Goal: Check status: Check status

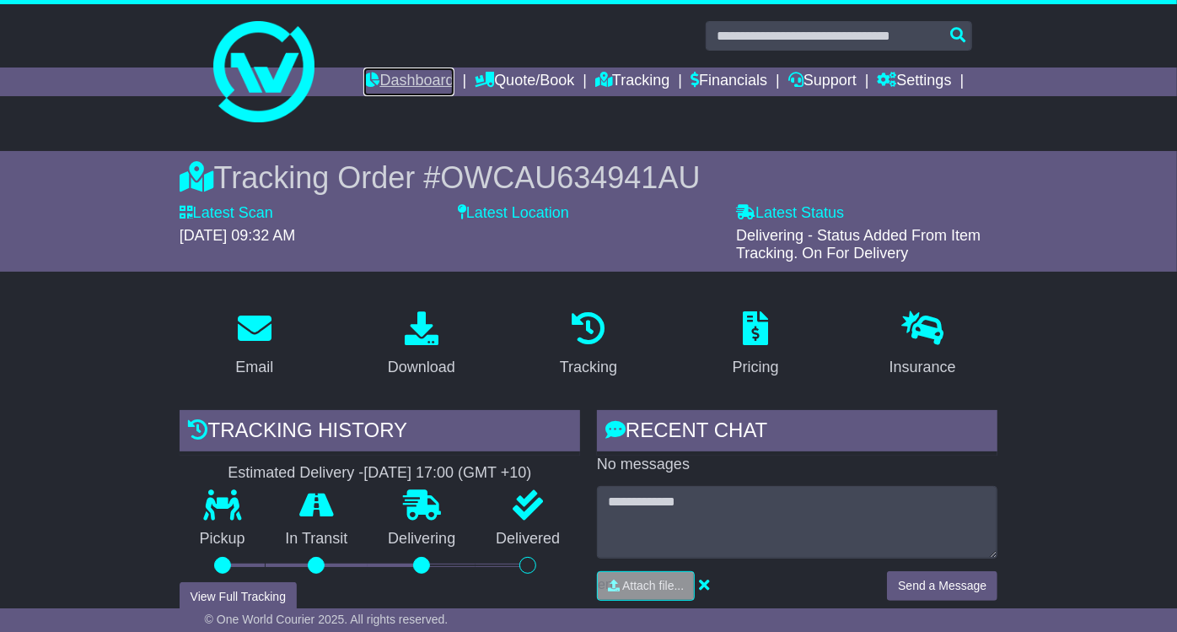
click at [386, 68] on link "Dashboard" at bounding box center [408, 81] width 90 height 29
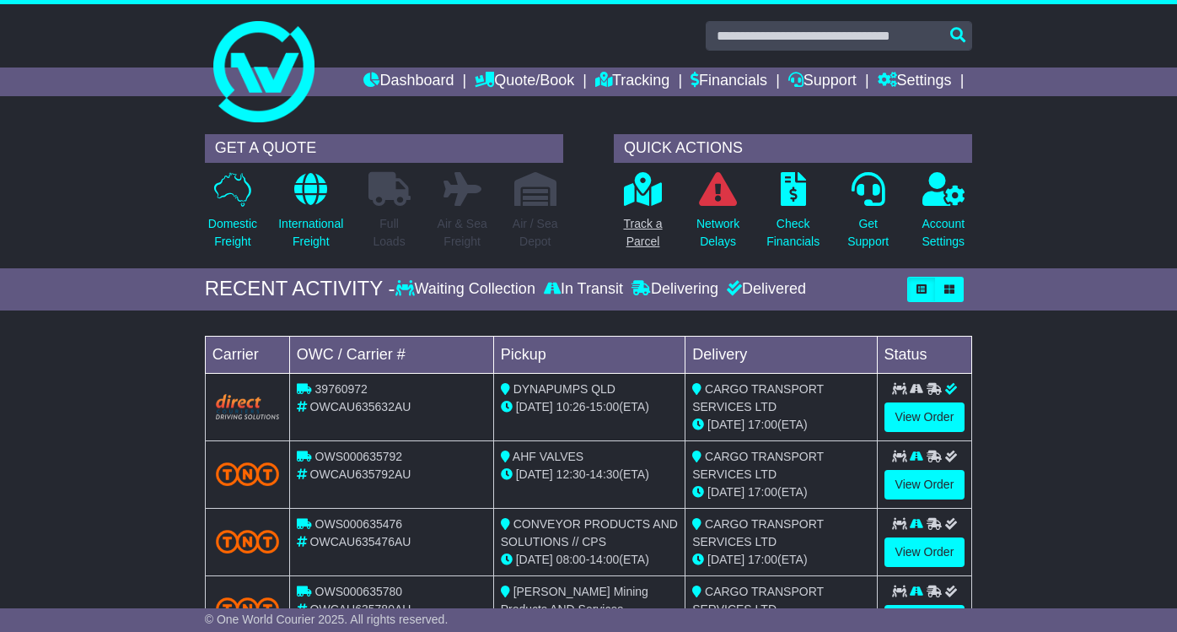
click at [641, 205] on link "Track a Parcel" at bounding box center [642, 215] width 40 height 89
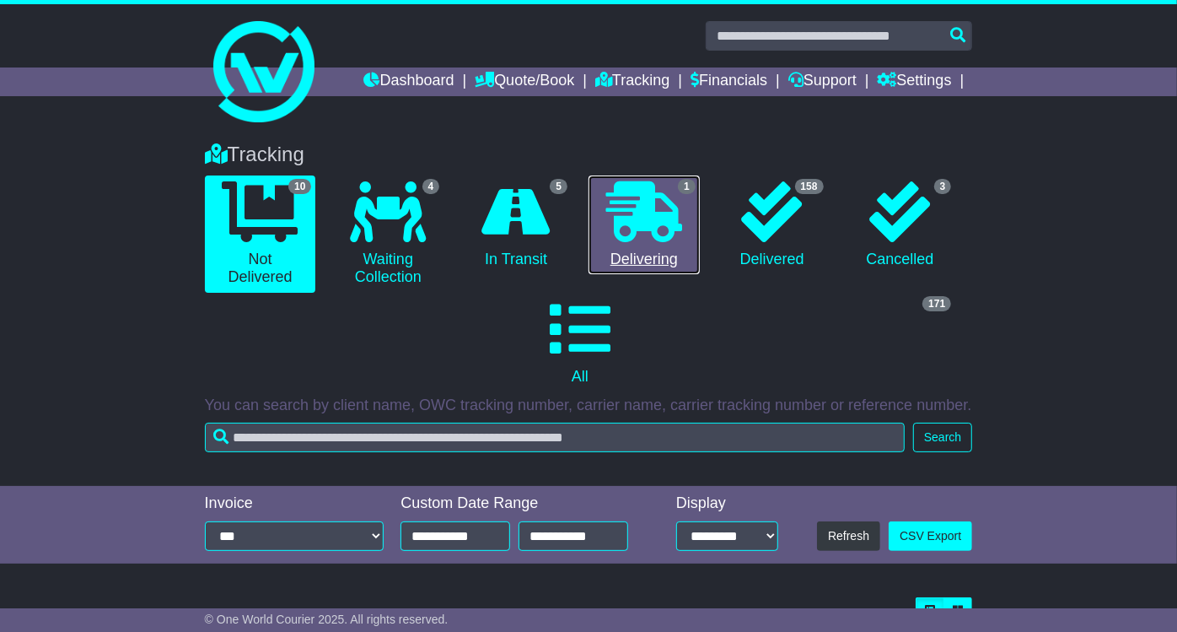
click at [650, 230] on icon at bounding box center [644, 211] width 76 height 61
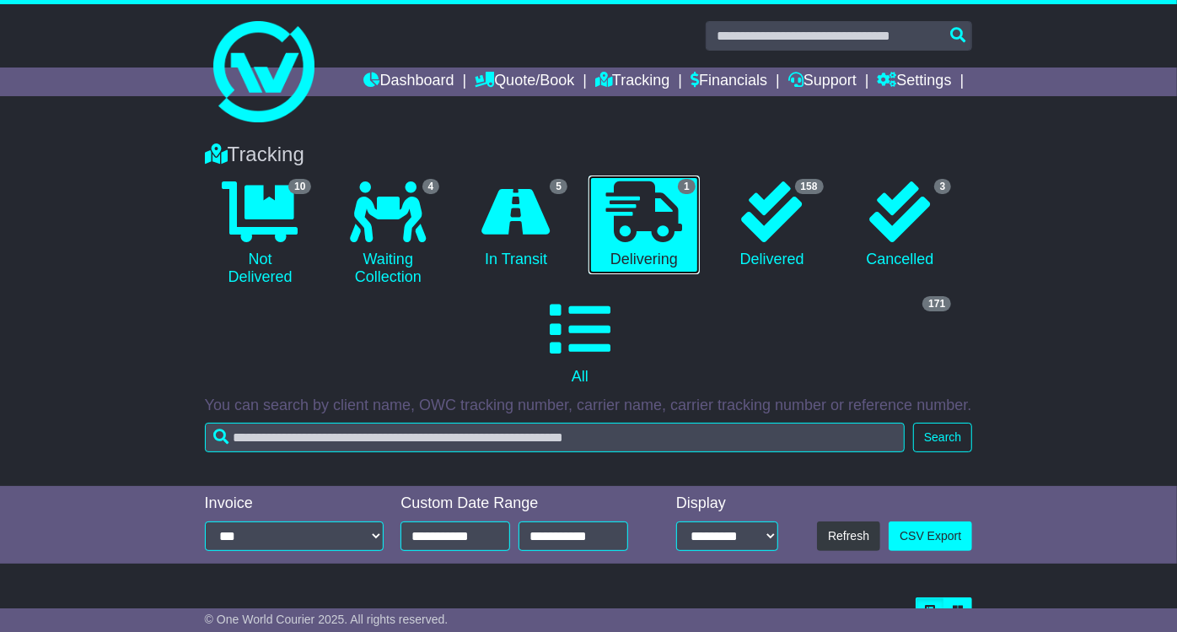
scroll to position [179, 0]
